Goal: Information Seeking & Learning: Understand process/instructions

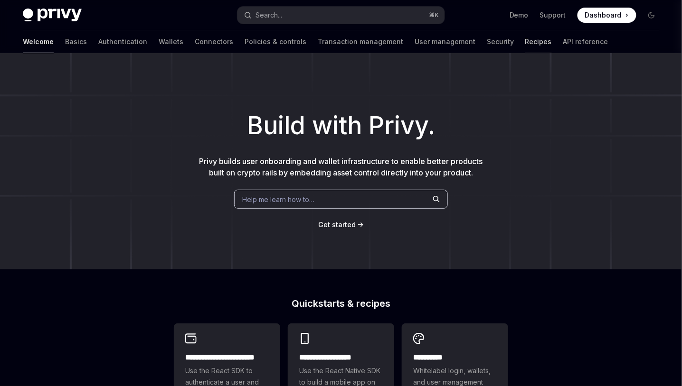
click at [525, 41] on link "Recipes" at bounding box center [538, 41] width 27 height 23
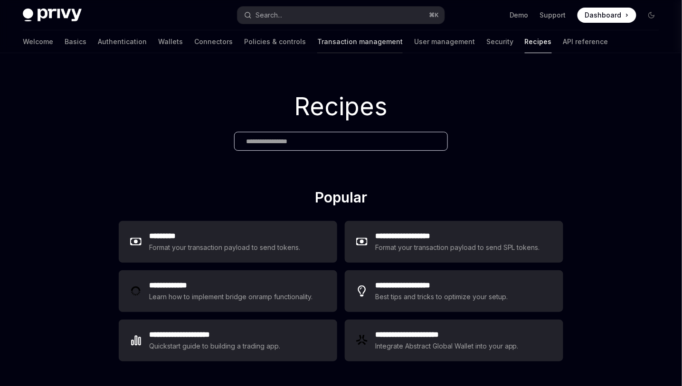
click at [317, 47] on link "Transaction management" at bounding box center [359, 41] width 85 height 23
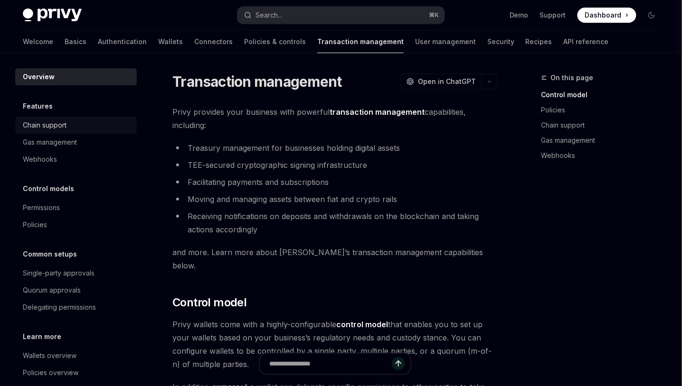
click at [91, 126] on div "Chain support" at bounding box center [77, 125] width 108 height 11
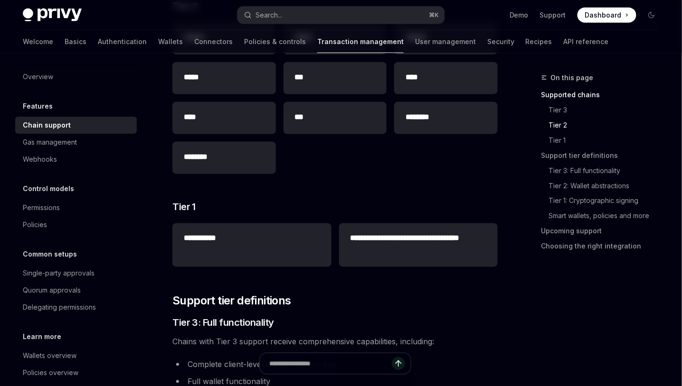
scroll to position [315, 0]
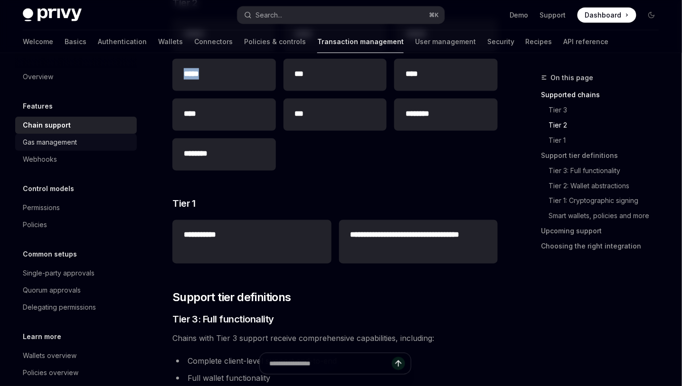
click at [84, 142] on div "Gas management" at bounding box center [77, 142] width 108 height 11
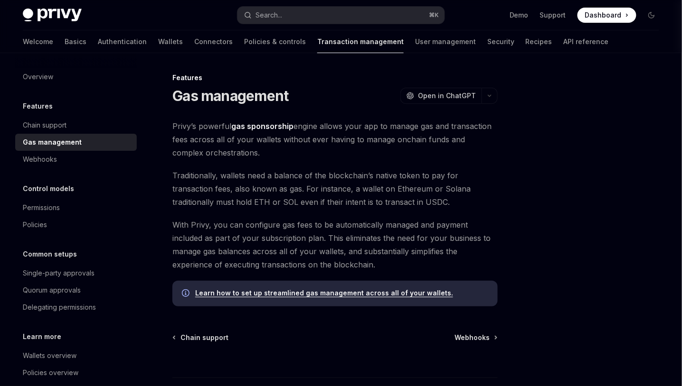
click at [84, 150] on link "Gas management" at bounding box center [76, 142] width 122 height 17
click at [82, 165] on link "Webhooks" at bounding box center [76, 159] width 122 height 17
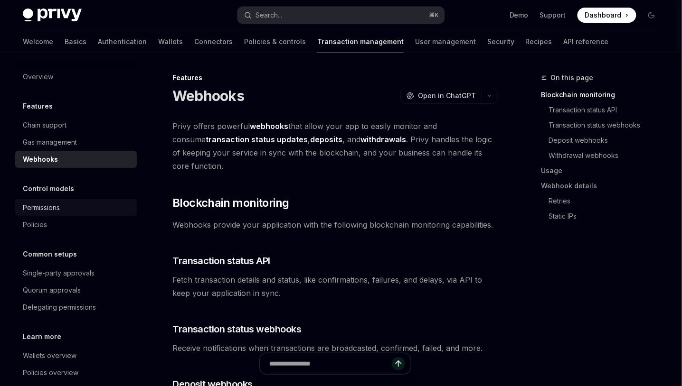
click at [82, 206] on div "Permissions" at bounding box center [77, 207] width 108 height 11
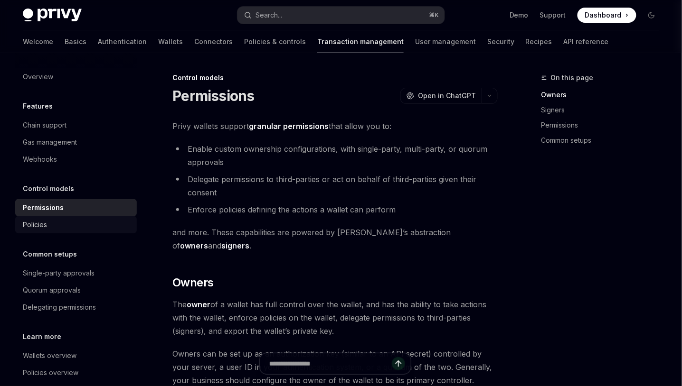
scroll to position [31, 0]
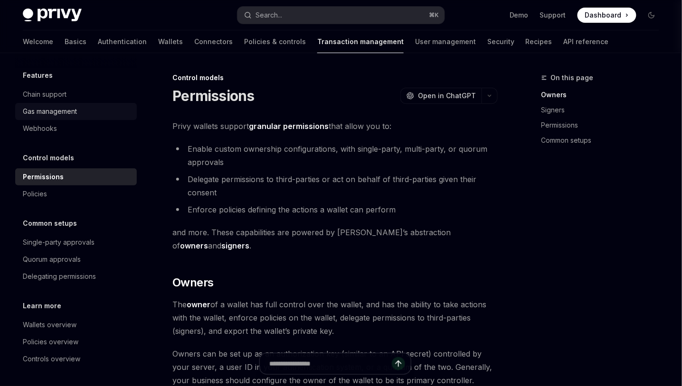
click at [75, 117] on link "Gas management" at bounding box center [76, 111] width 122 height 17
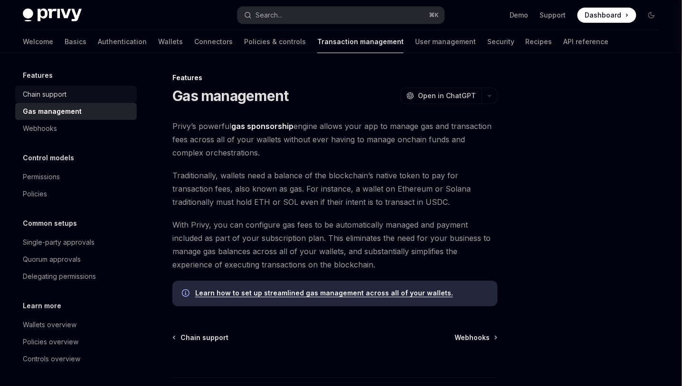
click at [77, 94] on div "Chain support" at bounding box center [77, 94] width 108 height 11
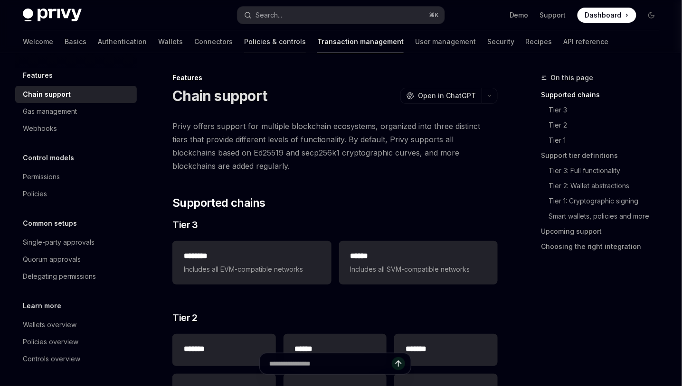
click at [244, 40] on link "Policies & controls" at bounding box center [275, 41] width 62 height 23
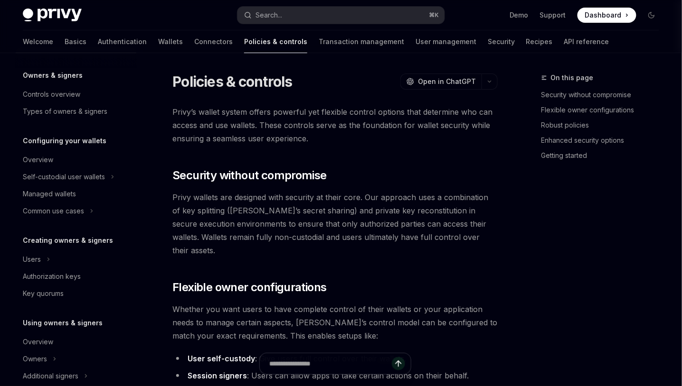
type textarea "*"
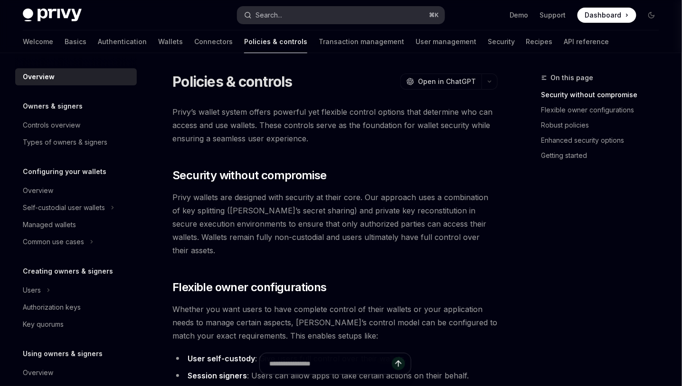
click at [360, 13] on button "Search... ⌘ K" at bounding box center [340, 15] width 207 height 17
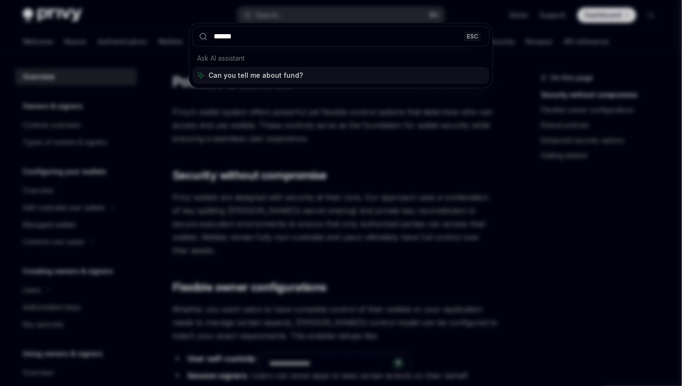
type input "*******"
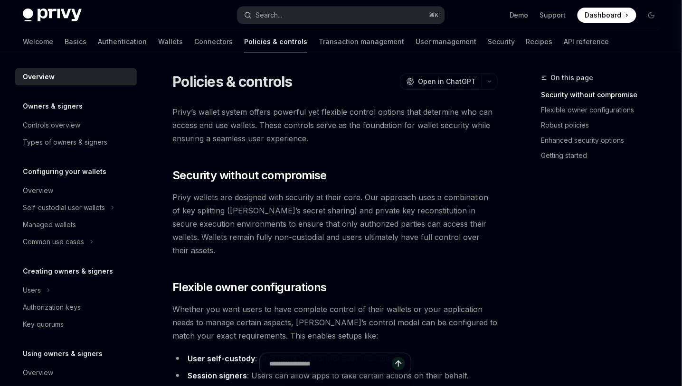
scroll to position [53, 0]
type textarea "*"
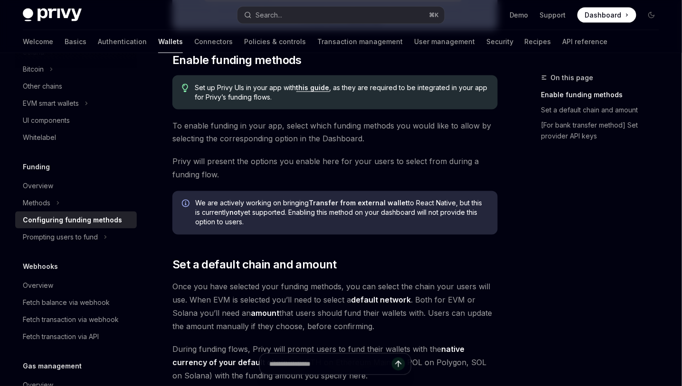
scroll to position [380, 0]
